Goal: Information Seeking & Learning: Stay updated

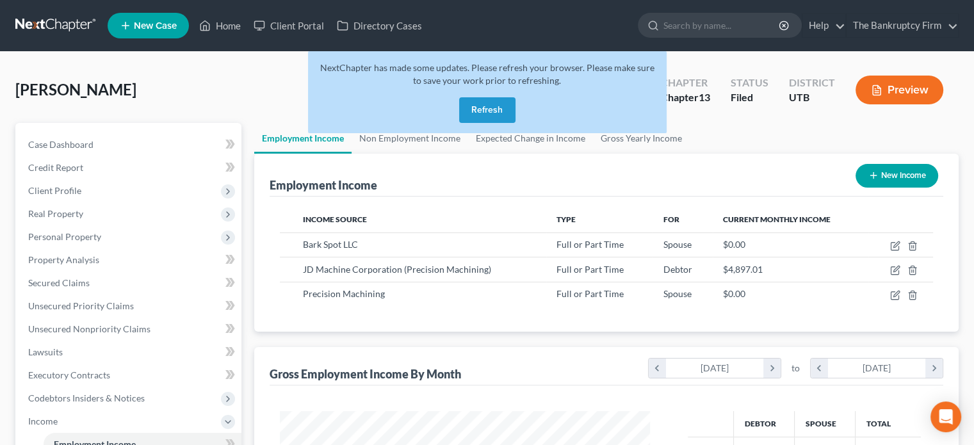
scroll to position [228, 395]
click at [480, 104] on button "Refresh" at bounding box center [487, 110] width 56 height 26
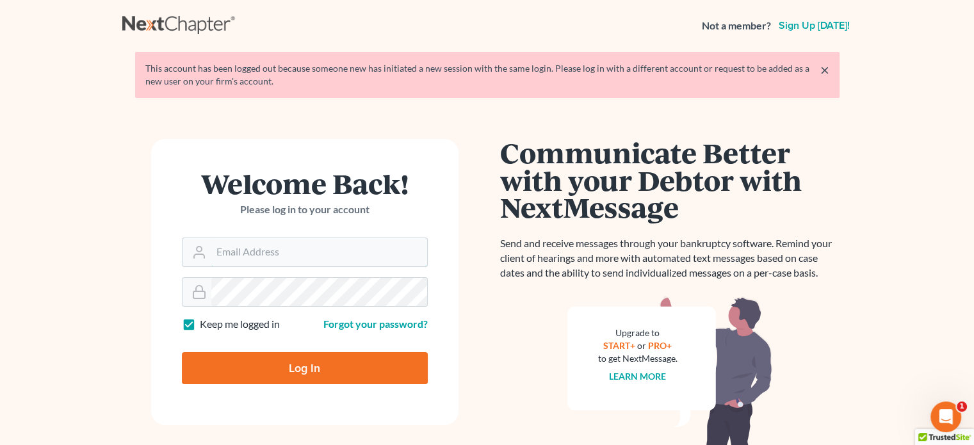
type input "[EMAIL_ADDRESS][DOMAIN_NAME]"
click at [307, 361] on input "Log In" at bounding box center [305, 368] width 246 height 32
type input "Thinking..."
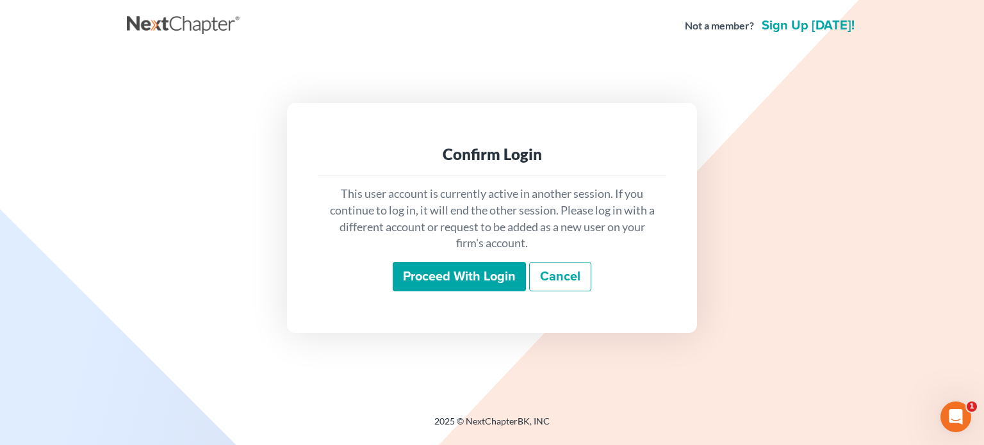
click at [480, 272] on input "Proceed with login" at bounding box center [459, 276] width 133 height 29
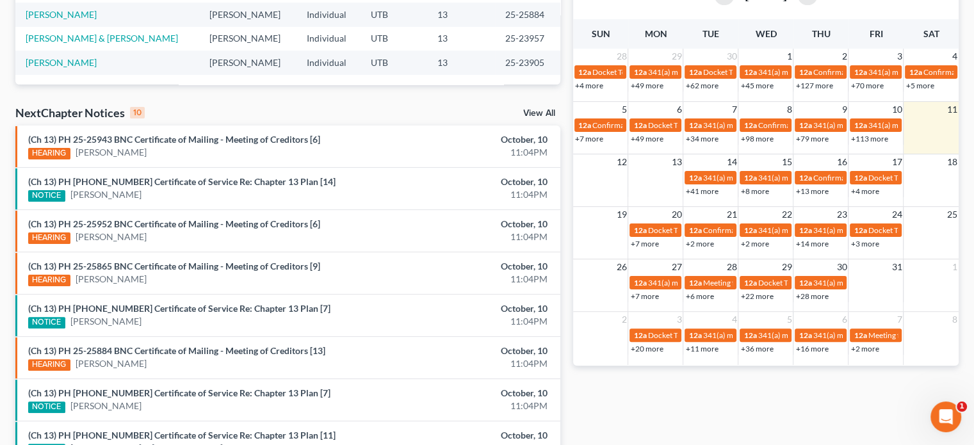
scroll to position [315, 0]
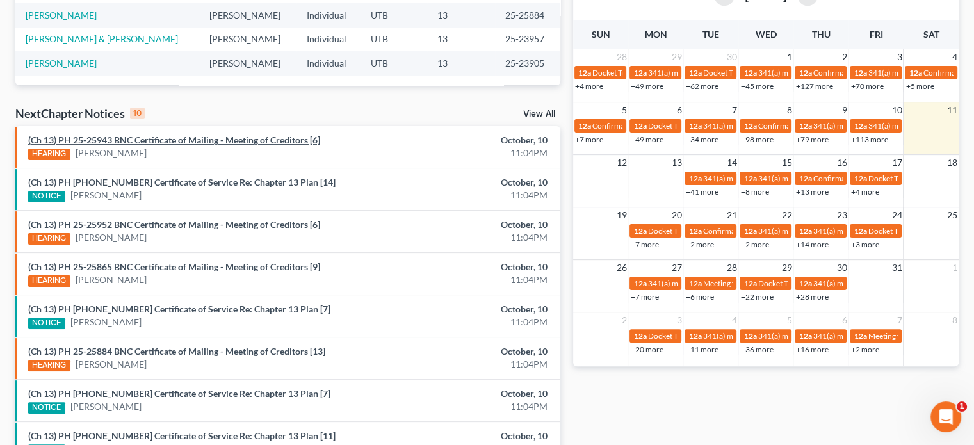
click at [224, 138] on link "(Ch 13) PH 25-25943 BNC Certificate of Mailing - Meeting of Creditors [6]" at bounding box center [174, 140] width 292 height 11
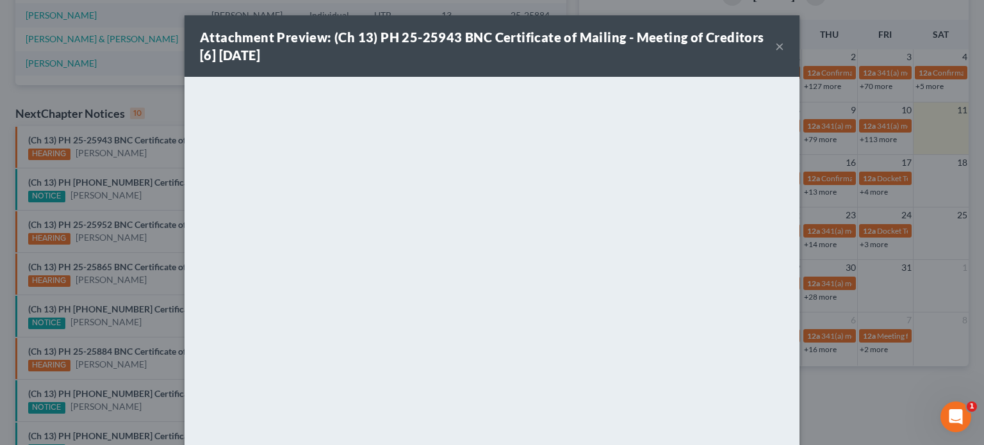
click at [777, 47] on button "×" at bounding box center [779, 45] width 9 height 15
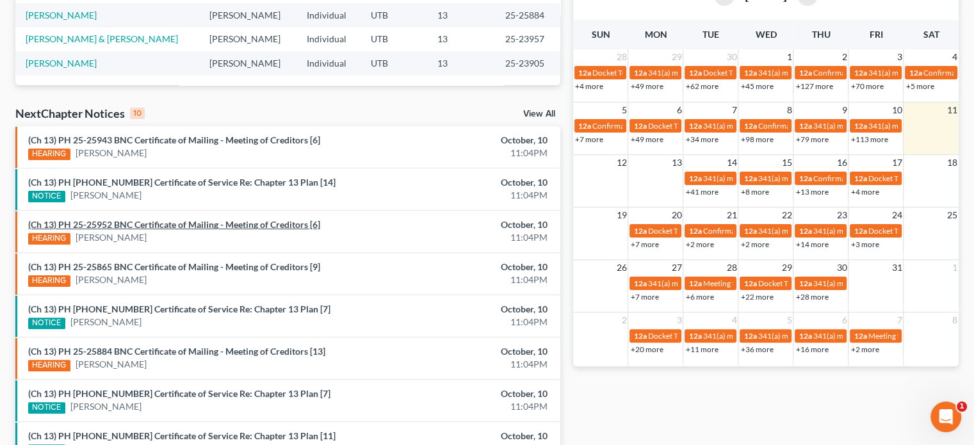
click at [202, 222] on link "(Ch 13) PH 25-25952 BNC Certificate of Mailing - Meeting of Creditors [6]" at bounding box center [174, 224] width 292 height 11
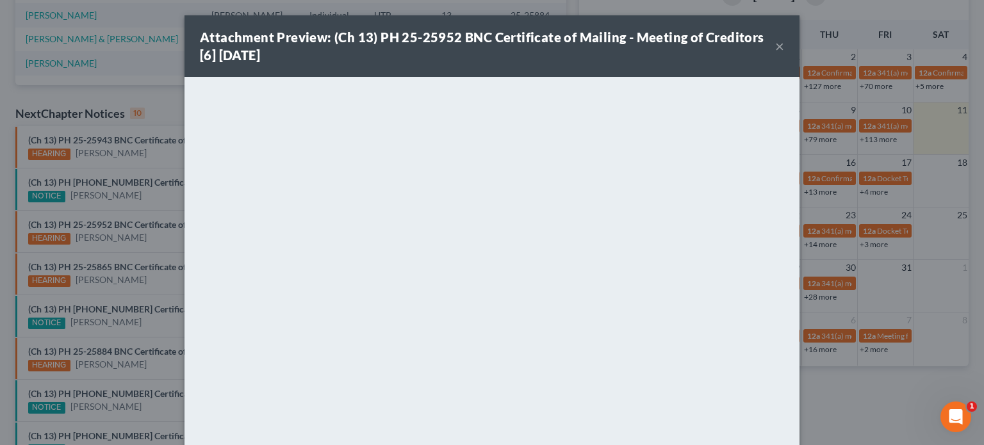
click at [149, 263] on div "Attachment Preview: (Ch 13) PH 25-25952 BNC Certificate of Mailing - Meeting of…" at bounding box center [492, 222] width 984 height 445
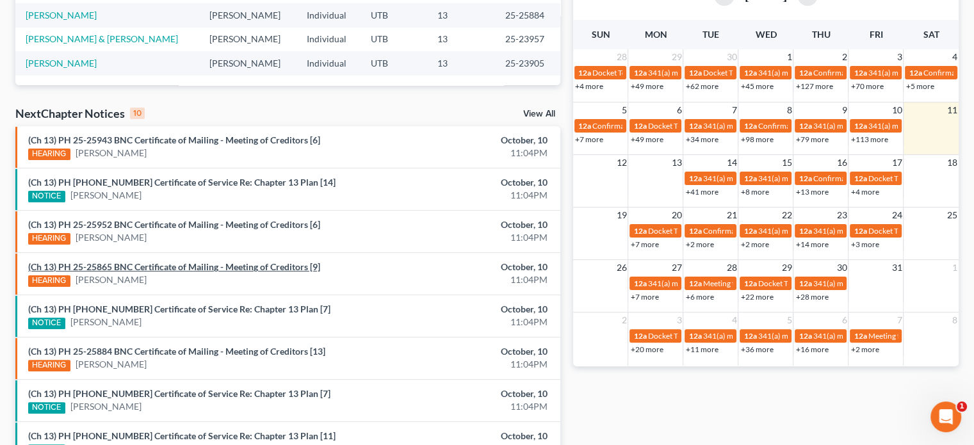
click at [149, 263] on link "(Ch 13) PH 25-25865 BNC Certificate of Mailing - Meeting of Creditors [9]" at bounding box center [174, 266] width 292 height 11
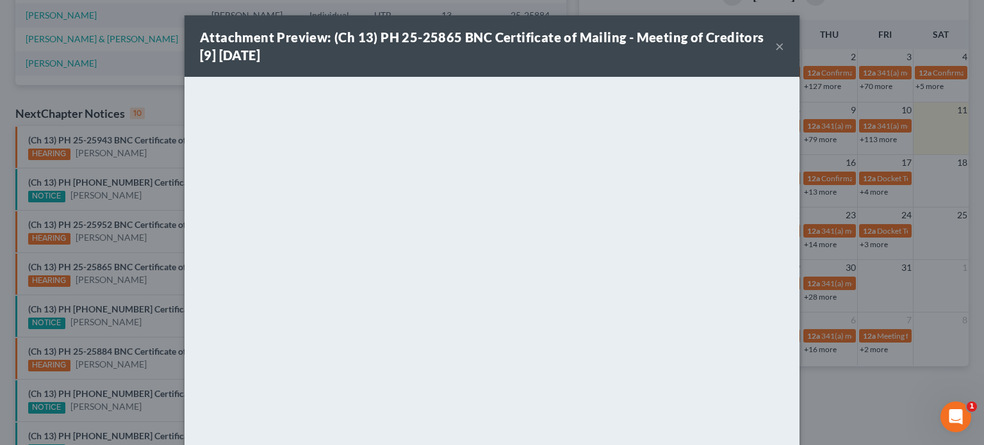
click at [142, 270] on div "Attachment Preview: (Ch 13) PH 25-25865 BNC Certificate of Mailing - Meeting of…" at bounding box center [492, 222] width 984 height 445
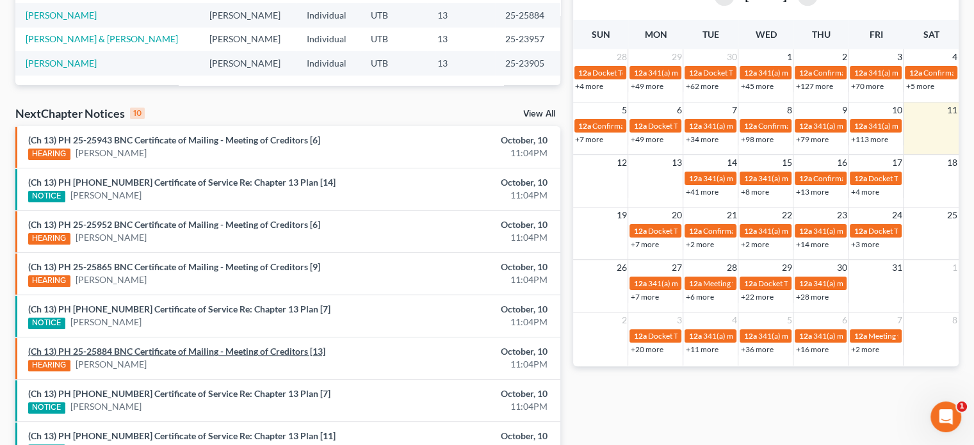
click at [143, 346] on link "(Ch 13) PH 25-25884 BNC Certificate of Mailing - Meeting of Creditors [13]" at bounding box center [176, 351] width 297 height 11
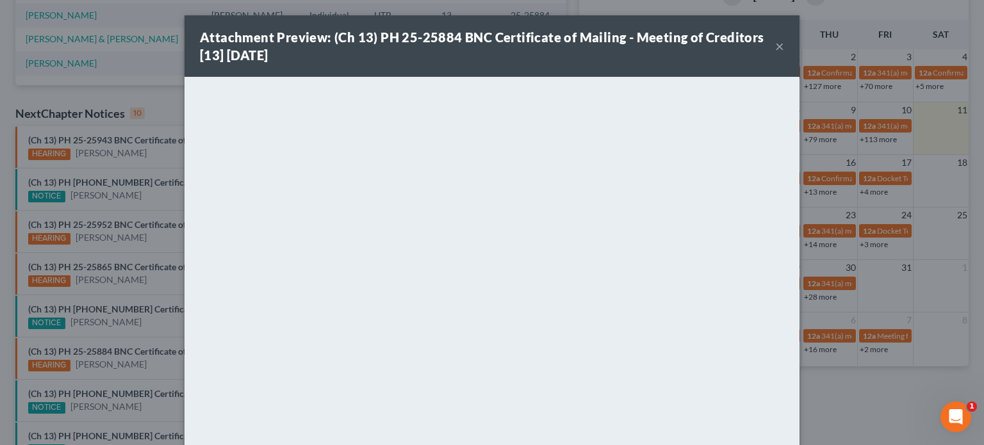
click at [160, 357] on div "Attachment Preview: (Ch 13) PH 25-25884 BNC Certificate of Mailing - Meeting of…" at bounding box center [492, 222] width 984 height 445
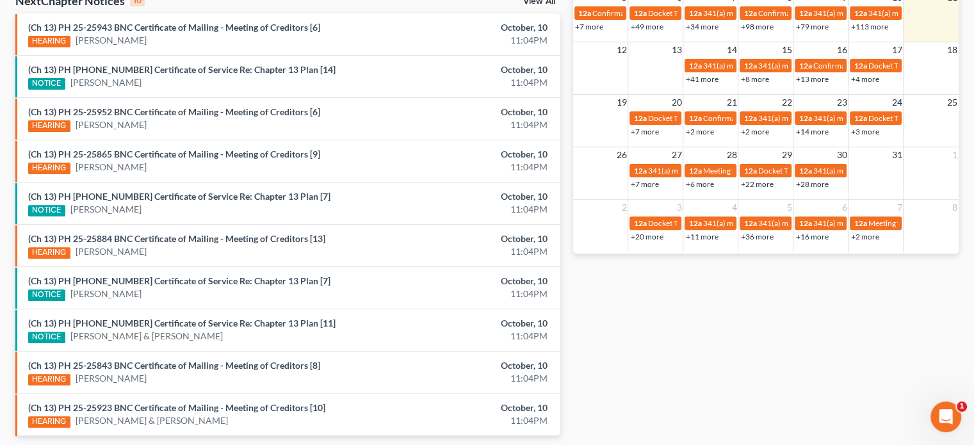
scroll to position [471, 0]
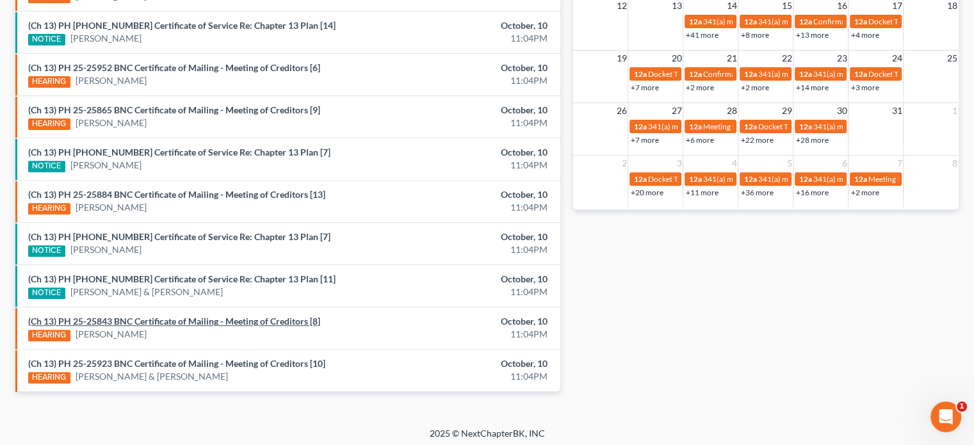
click at [141, 316] on link "(Ch 13) PH 25-25843 BNC Certificate of Mailing - Meeting of Creditors [8]" at bounding box center [174, 321] width 292 height 11
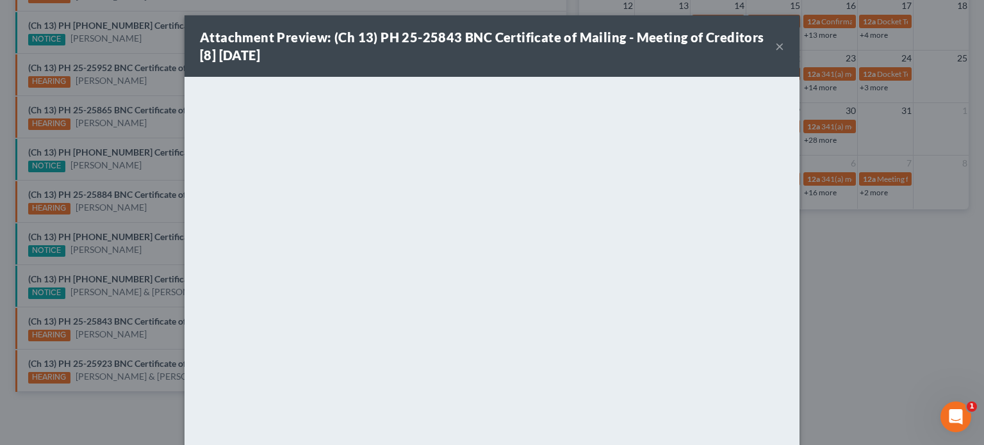
click at [151, 357] on div "Attachment Preview: (Ch 13) PH 25-25843 BNC Certificate of Mailing - Meeting of…" at bounding box center [492, 222] width 984 height 445
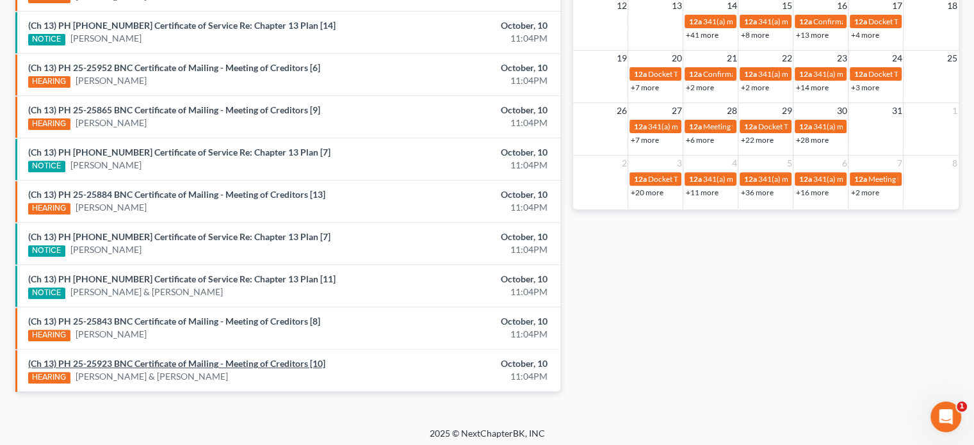
click at [151, 358] on link "(Ch 13) PH 25-25923 BNC Certificate of Mailing - Meeting of Creditors [10]" at bounding box center [176, 363] width 297 height 11
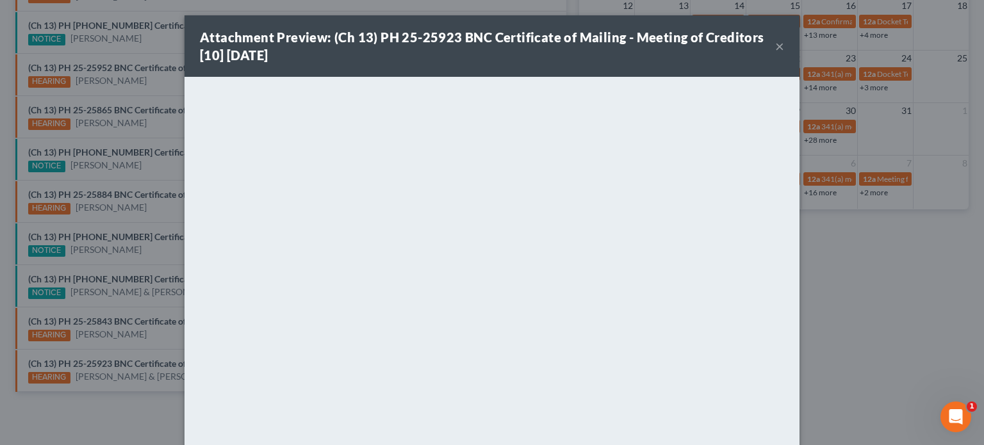
click at [160, 353] on div "Attachment Preview: (Ch 13) PH 25-25923 BNC Certificate of Mailing - Meeting of…" at bounding box center [492, 222] width 984 height 445
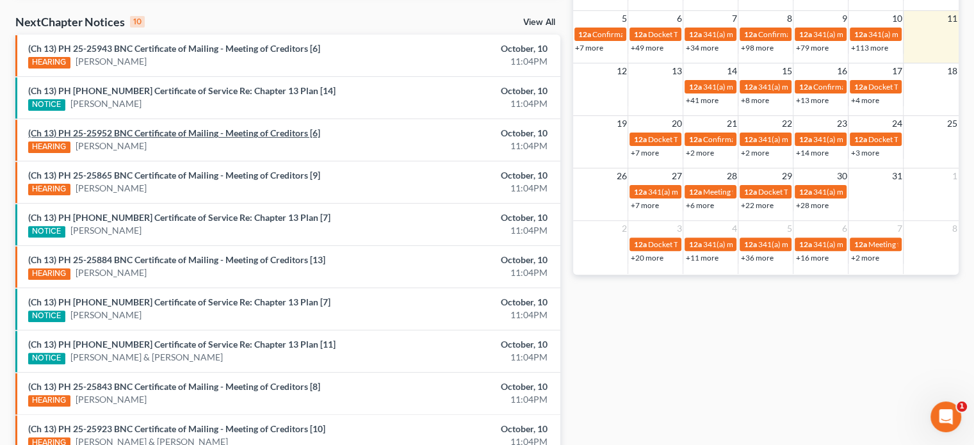
scroll to position [392, 0]
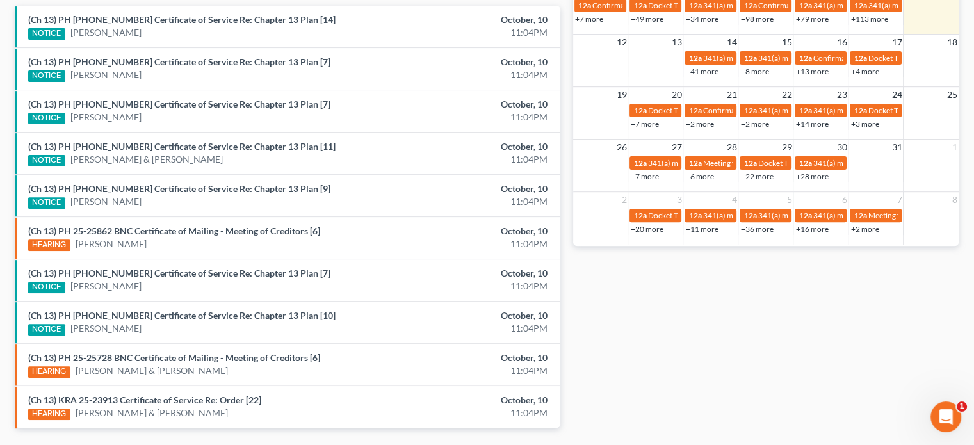
scroll to position [471, 0]
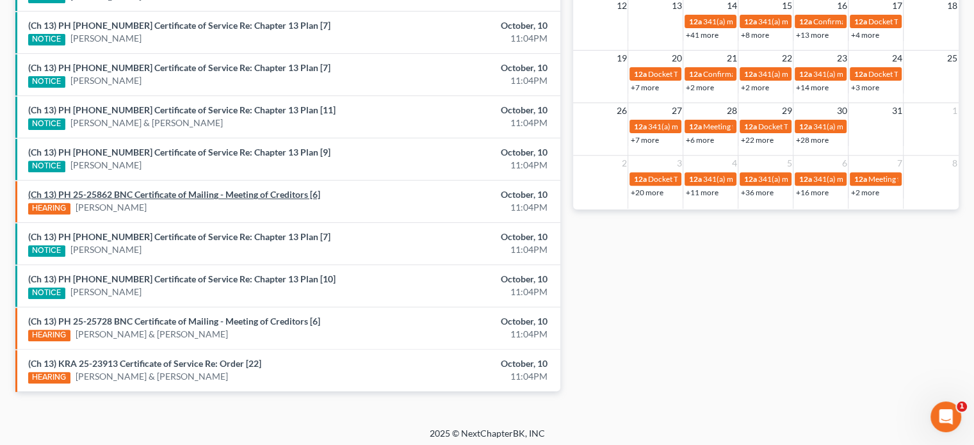
click at [192, 191] on link "(Ch 13) PH 25-25862 BNC Certificate of Mailing - Meeting of Creditors [6]" at bounding box center [174, 194] width 292 height 11
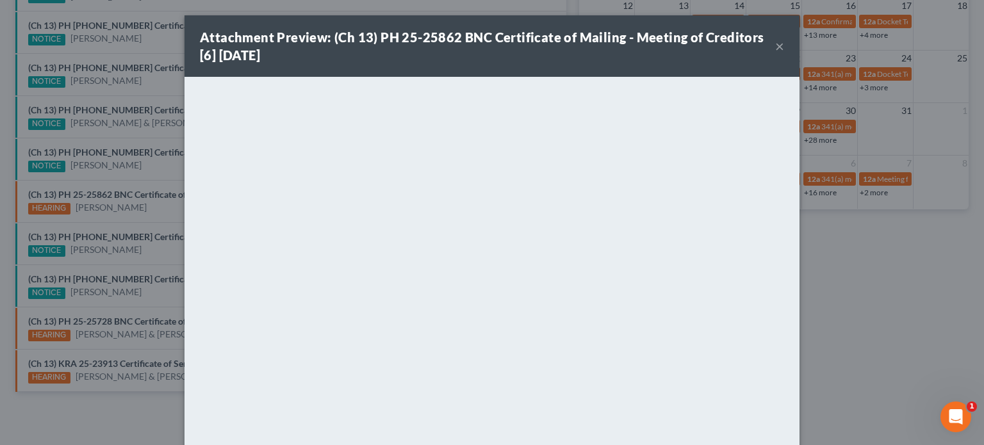
click at [131, 317] on div "Attachment Preview: (Ch 13) PH 25-25862 BNC Certificate of Mailing - Meeting of…" at bounding box center [492, 222] width 984 height 445
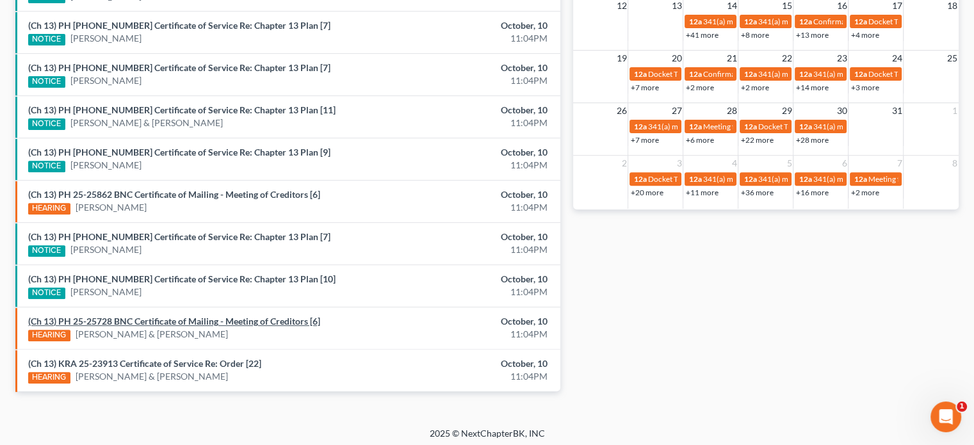
click at [131, 317] on link "(Ch 13) PH 25-25728 BNC Certificate of Mailing - Meeting of Creditors [6]" at bounding box center [174, 321] width 292 height 11
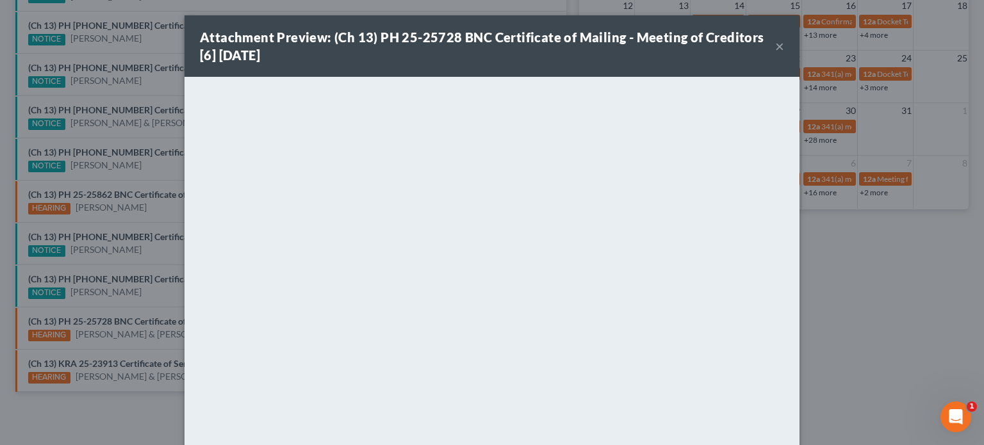
click at [115, 357] on div "Attachment Preview: (Ch 13) PH 25-25728 BNC Certificate of Mailing - Meeting of…" at bounding box center [492, 222] width 984 height 445
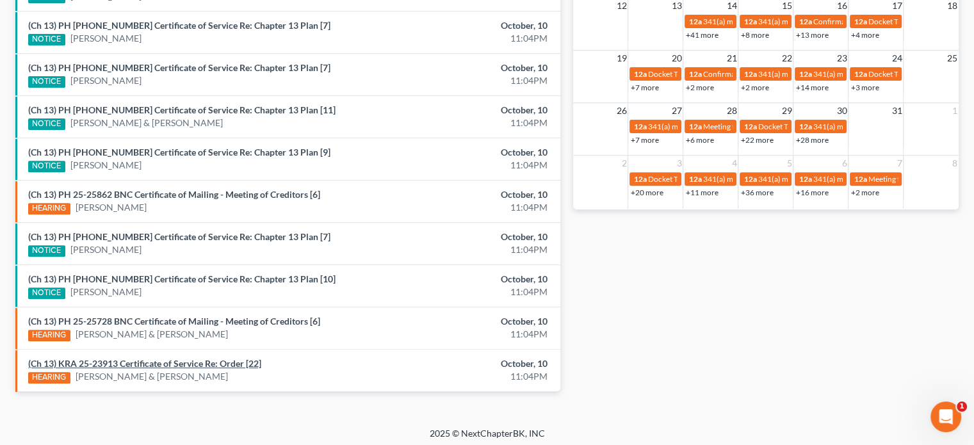
click at [115, 358] on link "(Ch 13) KRA 25-23913 Certificate of Service Re: Order [22]" at bounding box center [144, 363] width 233 height 11
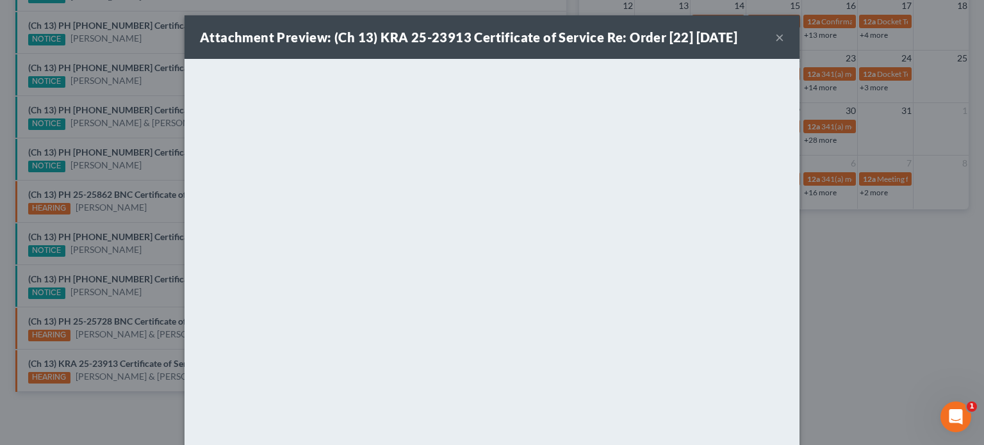
click at [131, 298] on div "Attachment Preview: (Ch 13) KRA 25-23913 Certificate of Service Re: Order [22] …" at bounding box center [492, 222] width 984 height 445
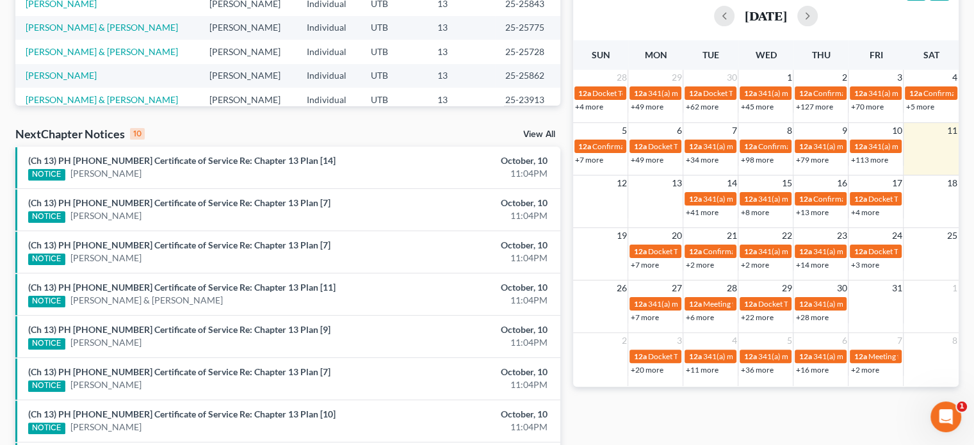
scroll to position [471, 0]
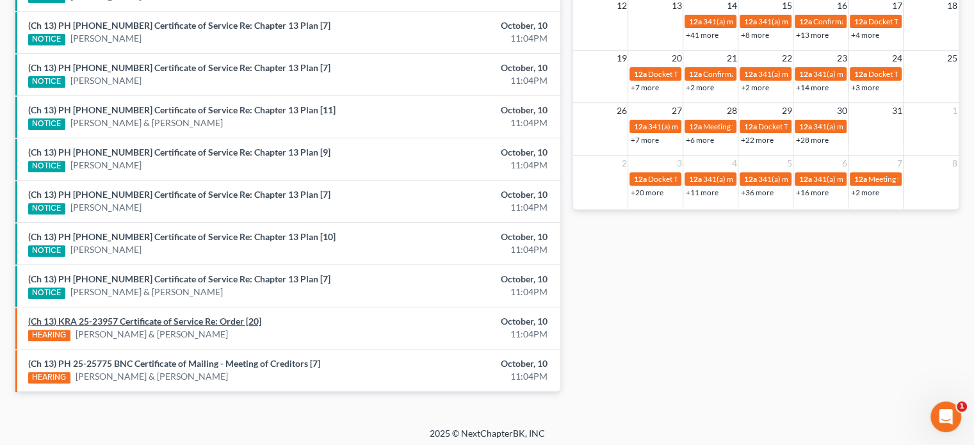
click at [202, 316] on link "(Ch 13) KRA 25-23957 Certificate of Service Re: Order [20]" at bounding box center [144, 321] width 233 height 11
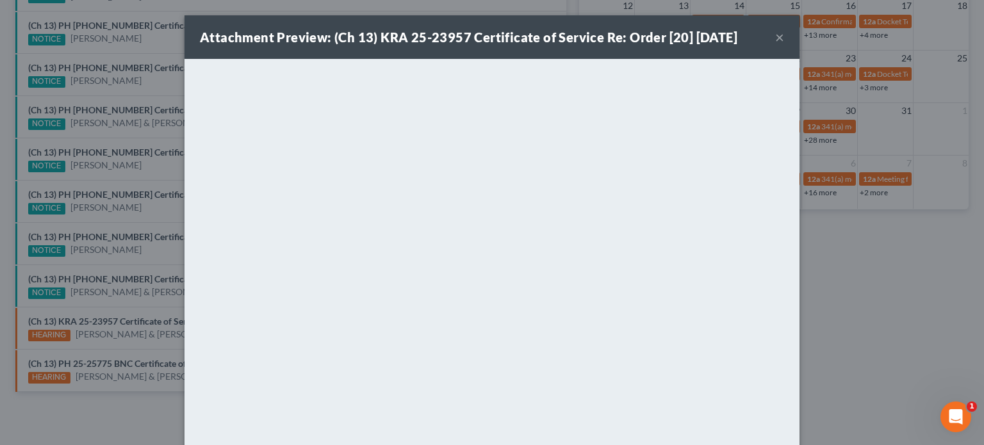
click at [129, 358] on div "Attachment Preview: (Ch 13) KRA 25-23957 Certificate of Service Re: Order [20] …" at bounding box center [492, 222] width 984 height 445
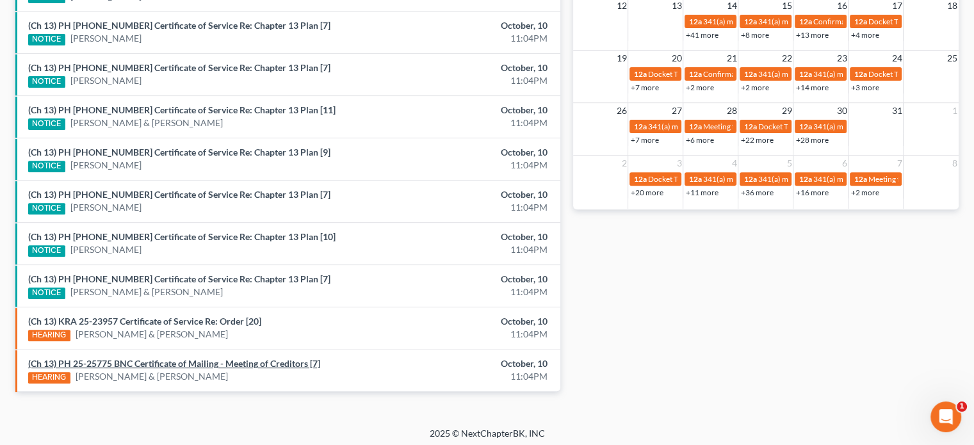
click at [129, 358] on link "(Ch 13) PH 25-25775 BNC Certificate of Mailing - Meeting of Creditors [7]" at bounding box center [174, 363] width 292 height 11
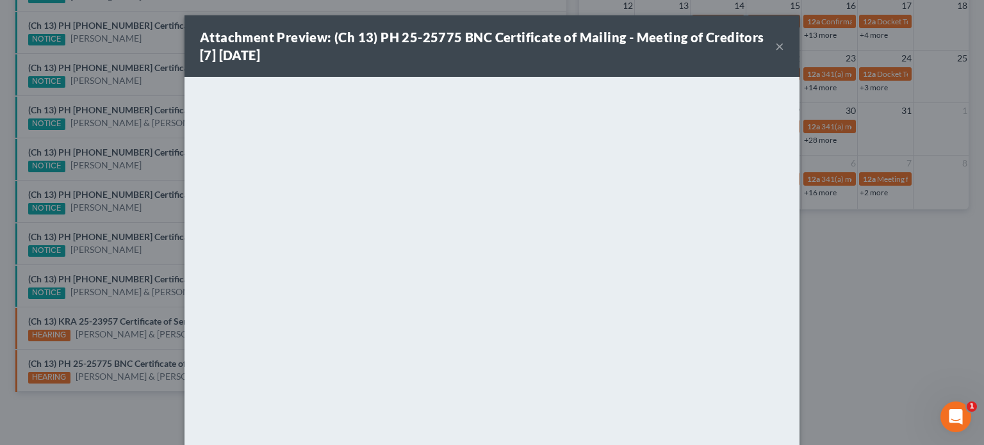
click at [128, 330] on div "Attachment Preview: (Ch 13) PH 25-25775 BNC Certificate of Mailing - Meeting of…" at bounding box center [492, 222] width 984 height 445
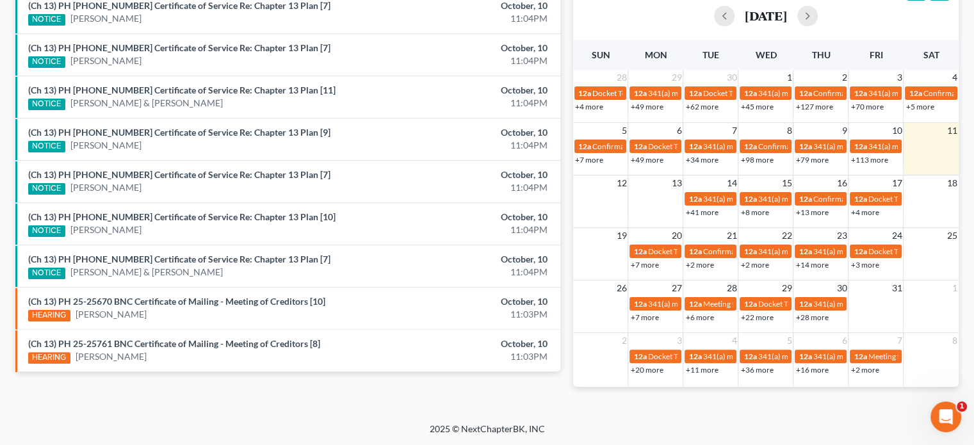
scroll to position [471, 0]
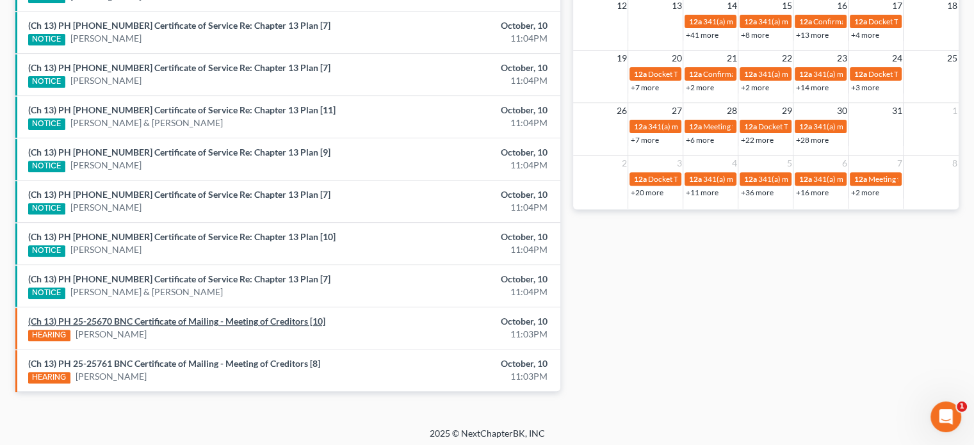
click at [138, 319] on link "(Ch 13) PH 25-25670 BNC Certificate of Mailing - Meeting of Creditors [10]" at bounding box center [176, 321] width 297 height 11
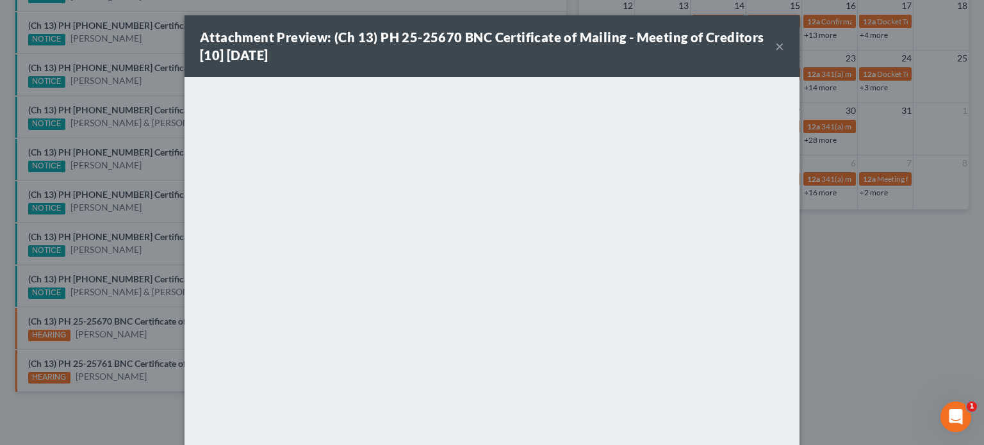
click at [151, 342] on div "Attachment Preview: (Ch 13) PH 25-25670 BNC Certificate of Mailing - Meeting of…" at bounding box center [492, 222] width 984 height 445
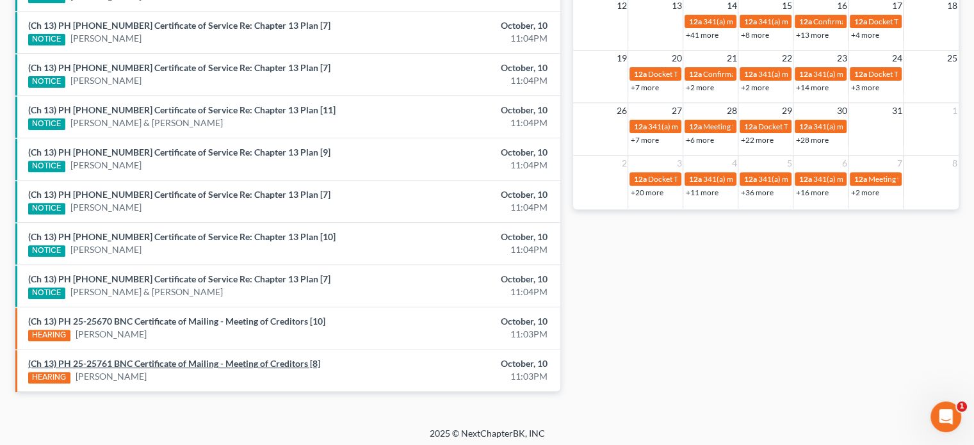
click at [151, 361] on link "(Ch 13) PH 25-25761 BNC Certificate of Mailing - Meeting of Creditors [8]" at bounding box center [174, 363] width 292 height 11
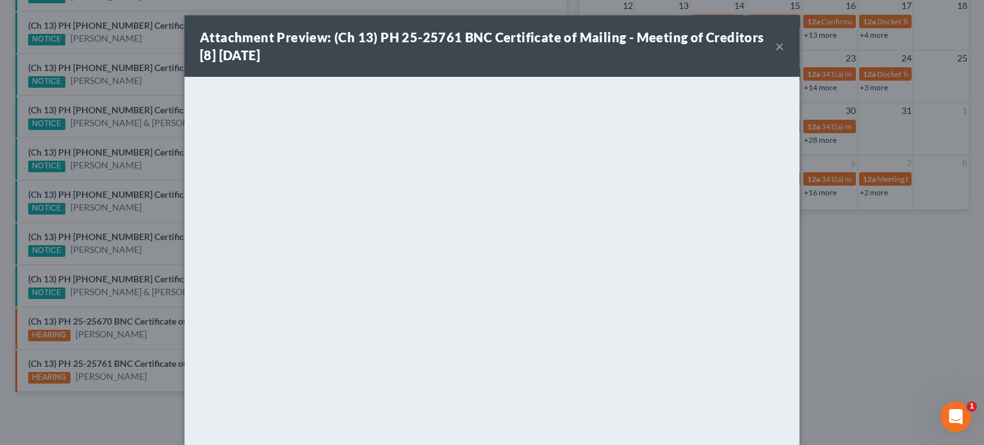
click at [135, 338] on div "Attachment Preview: (Ch 13) PH 25-25761 BNC Certificate of Mailing - Meeting of…" at bounding box center [492, 222] width 984 height 445
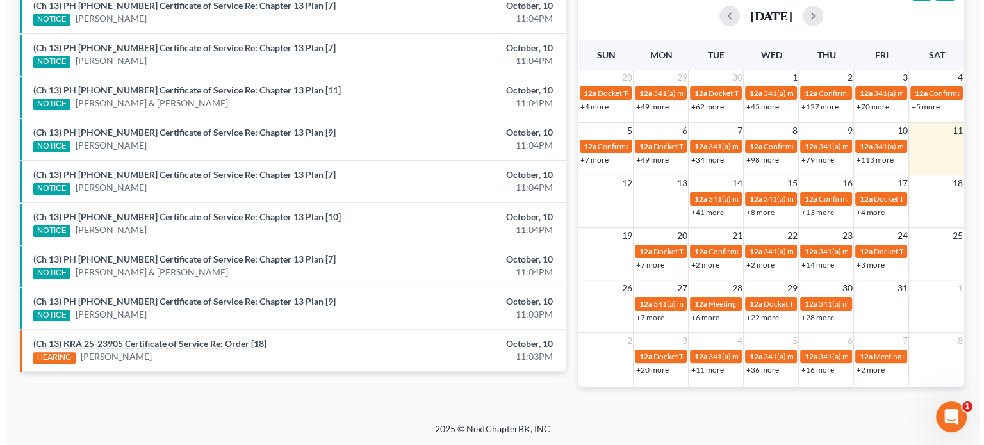
scroll to position [471, 0]
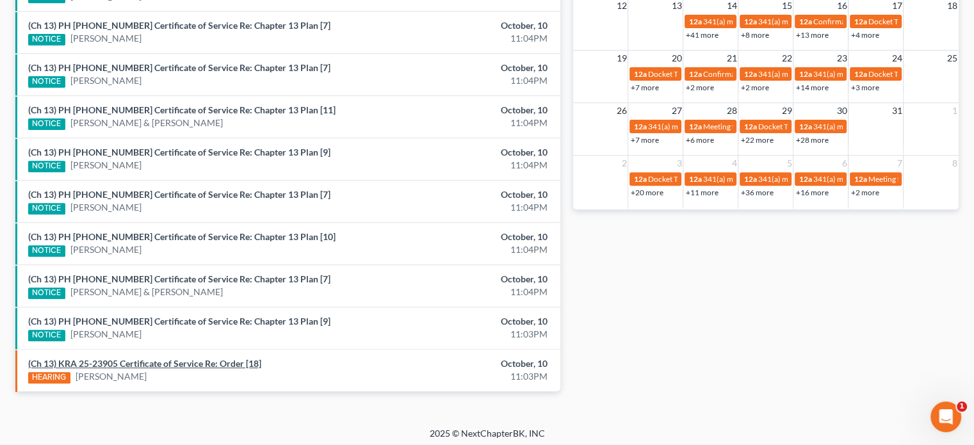
click at [160, 360] on link "(Ch 13) KRA 25-23905 Certificate of Service Re: Order [18]" at bounding box center [144, 363] width 233 height 11
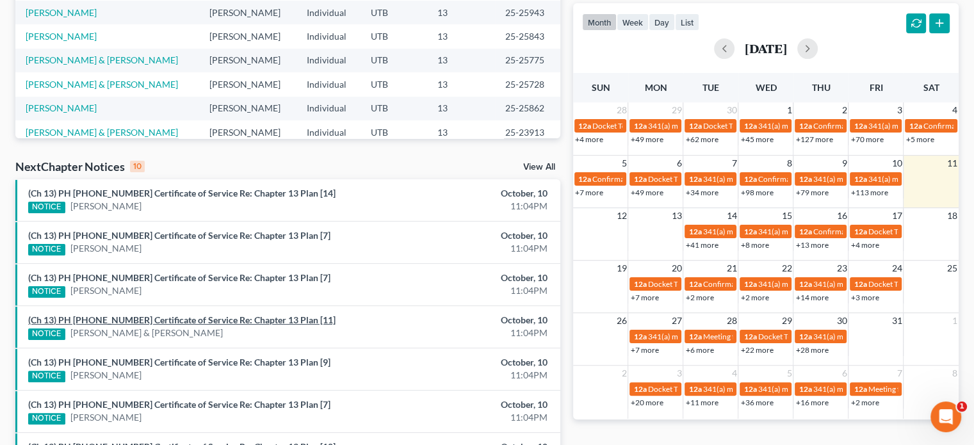
scroll to position [260, 0]
